Goal: Navigation & Orientation: Find specific page/section

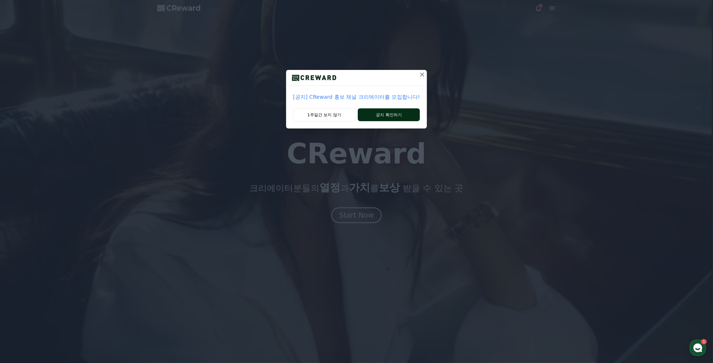
click at [378, 121] on button "공지 확인하기" at bounding box center [389, 114] width 62 height 13
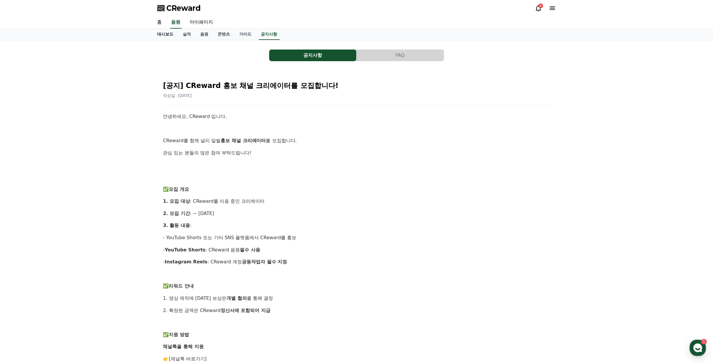
click at [168, 36] on link "대시보드" at bounding box center [166, 34] width 26 height 11
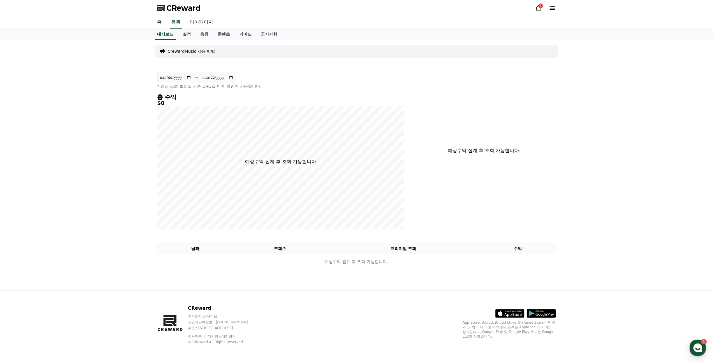
click at [196, 32] on link "실적" at bounding box center [186, 34] width 17 height 11
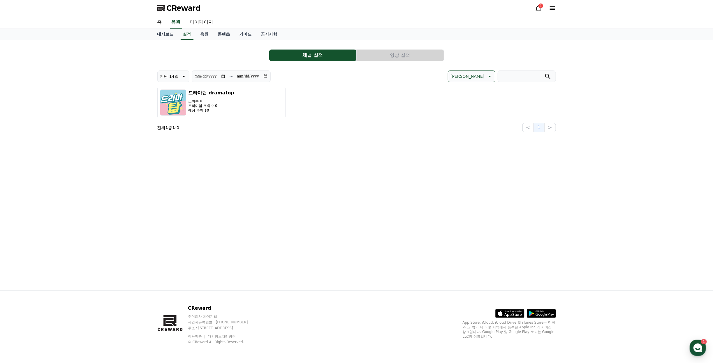
click at [552, 10] on icon at bounding box center [552, 8] width 7 height 7
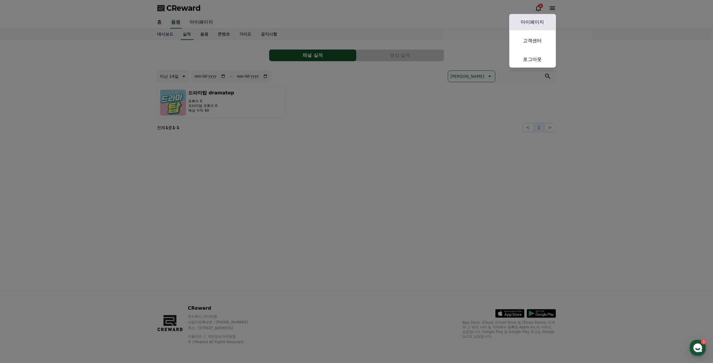
click at [531, 22] on link "마이페이지" at bounding box center [532, 22] width 47 height 16
select select "**********"
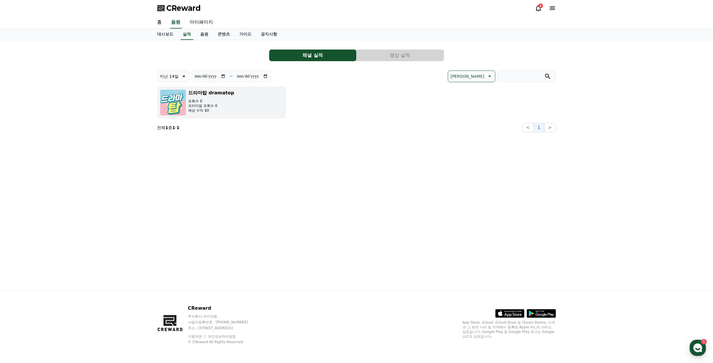
click at [199, 103] on p "조회수 0" at bounding box center [212, 101] width 46 height 5
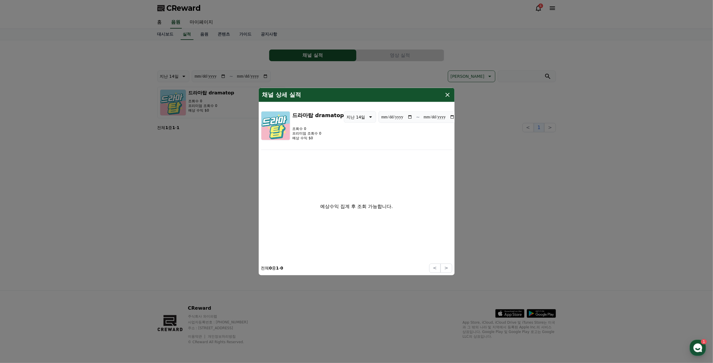
click at [451, 95] on icon "modal" at bounding box center [447, 94] width 7 height 7
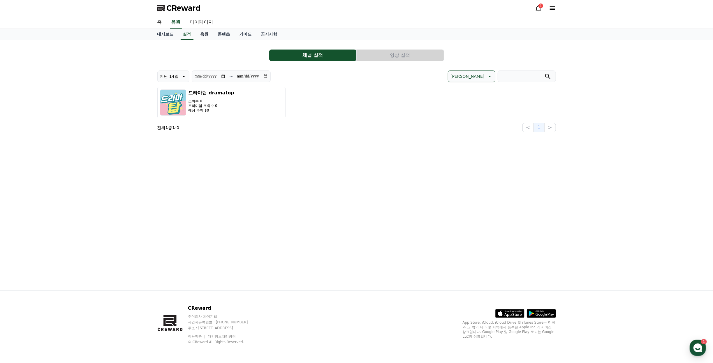
click at [207, 37] on link "음원" at bounding box center [204, 34] width 17 height 11
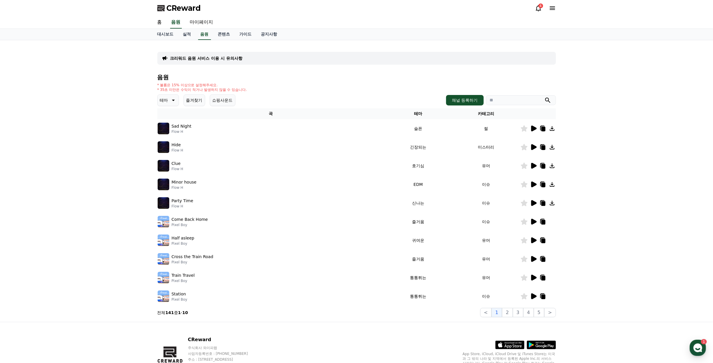
click at [535, 132] on icon at bounding box center [533, 128] width 7 height 7
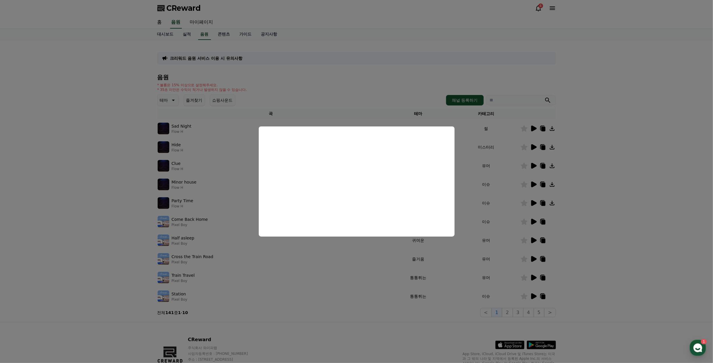
click at [615, 142] on button "close modal" at bounding box center [356, 181] width 713 height 363
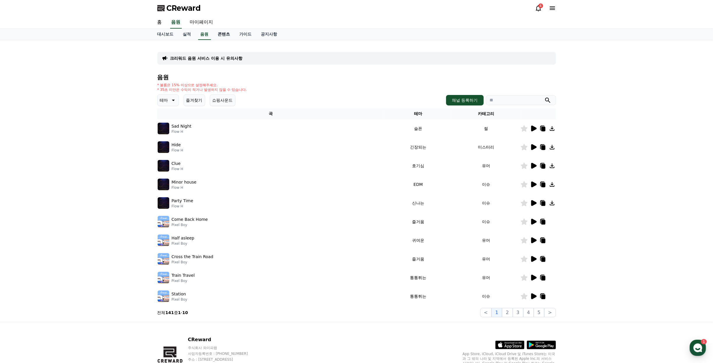
click at [230, 36] on link "콘텐츠" at bounding box center [224, 34] width 22 height 11
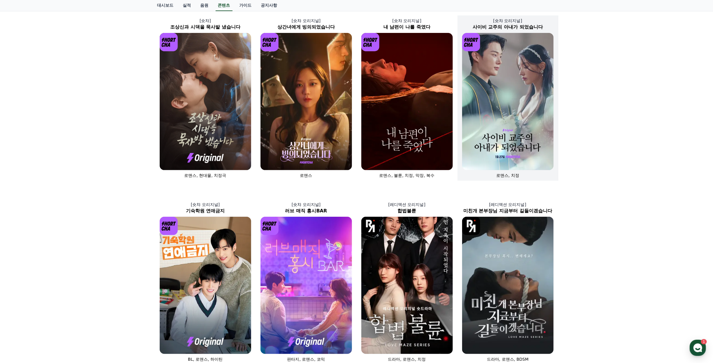
scroll to position [29, 0]
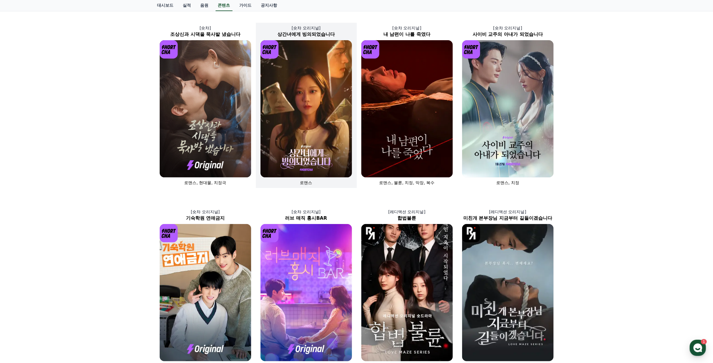
click at [340, 94] on img at bounding box center [305, 108] width 91 height 137
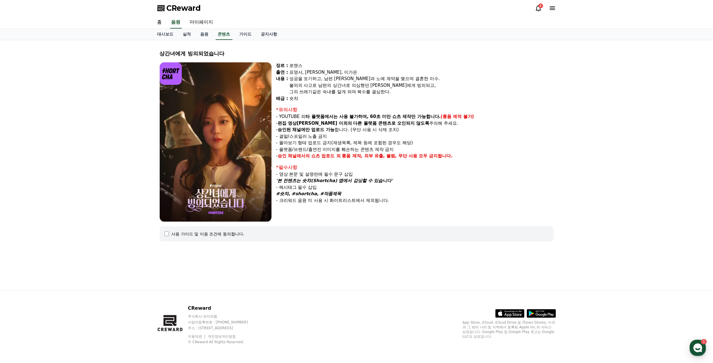
drag, startPoint x: 328, startPoint y: 86, endPoint x: 568, endPoint y: 200, distance: 265.6
click at [568, 200] on div "상간녀에게 빙의되었습니다 장르 : 로맨스 출연 : 표영서, 권혁현, 이가은 내용 : 성공을 포기하고, 남편 수혁과 노예 계약을 맺으며 결혼한 …" at bounding box center [356, 165] width 713 height 250
click at [251, 36] on link "가이드" at bounding box center [246, 34] width 22 height 11
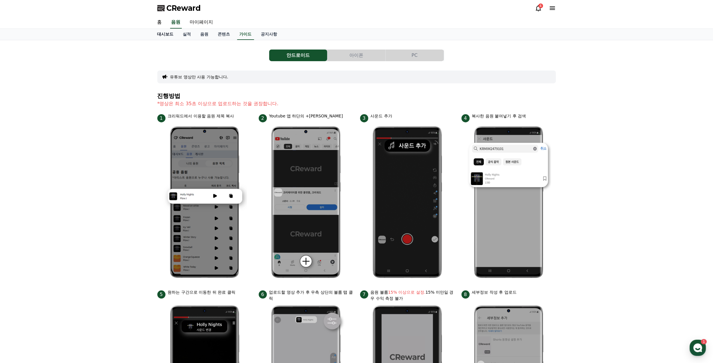
click at [170, 38] on link "대시보드" at bounding box center [166, 34] width 26 height 11
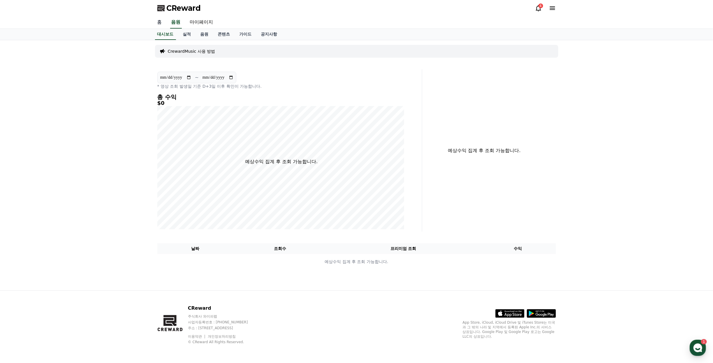
click at [164, 27] on link "홈" at bounding box center [160, 22] width 14 height 12
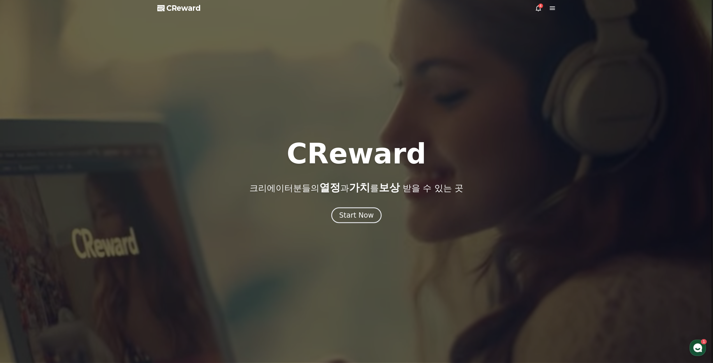
click at [172, 11] on span "CReward" at bounding box center [184, 7] width 34 height 9
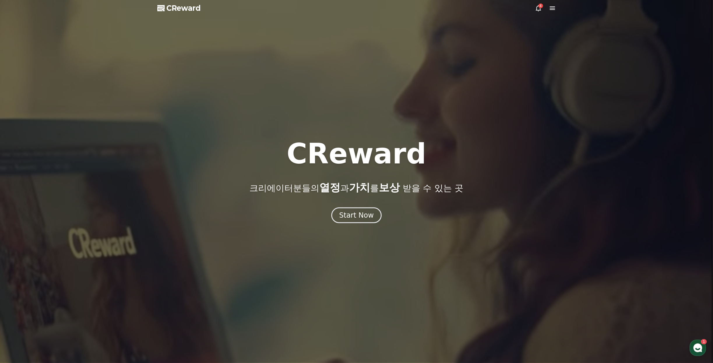
click at [538, 9] on icon at bounding box center [538, 8] width 7 height 7
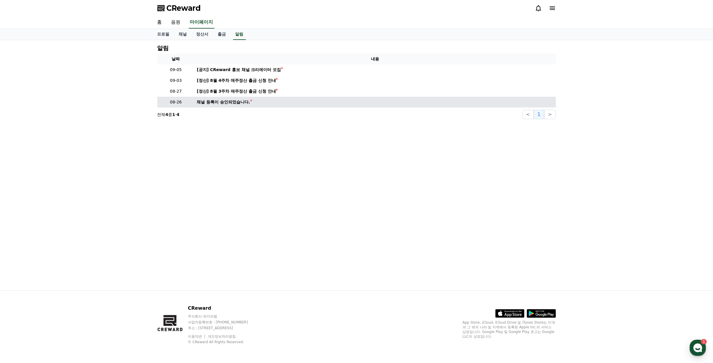
click at [245, 105] on div "채널 등록이 승인되었습니다." at bounding box center [223, 102] width 53 height 6
